Goal: Task Accomplishment & Management: Complete application form

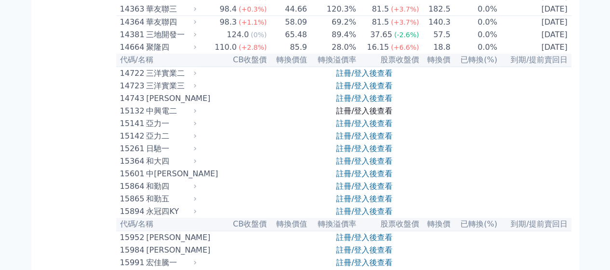
scroll to position [193, 0]
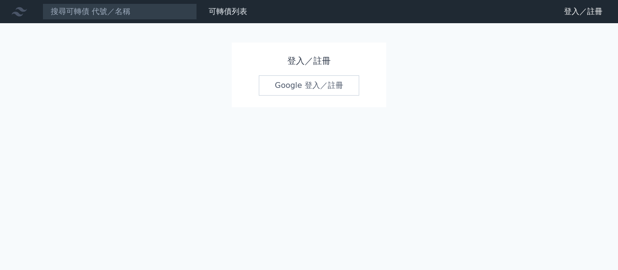
click at [325, 87] on link "Google 登入／註冊" at bounding box center [309, 85] width 100 height 20
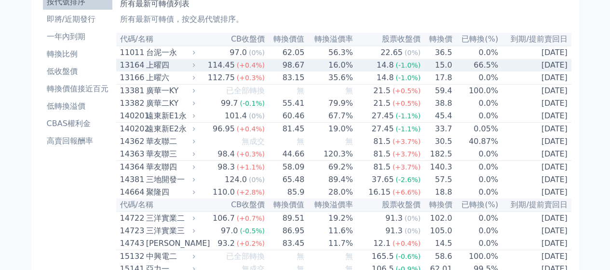
scroll to position [48, 0]
